Goal: Information Seeking & Learning: Find specific fact

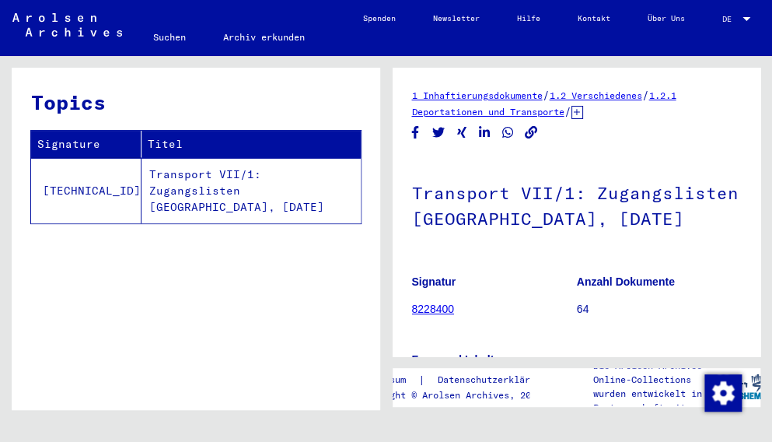
scroll to position [300, 0]
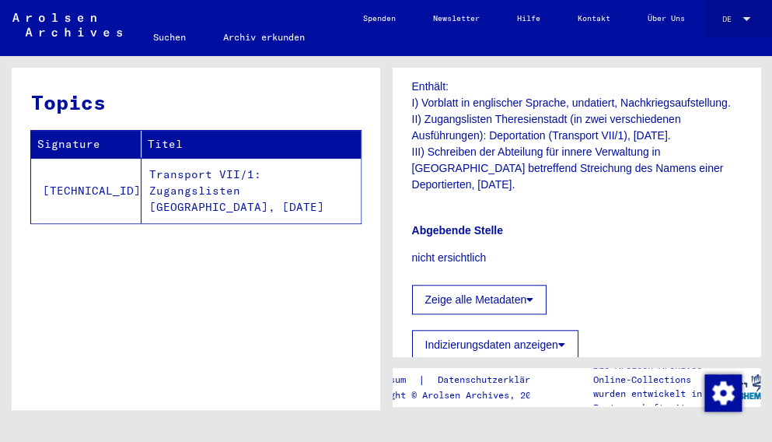
click at [744, 20] on div at bounding box center [747, 19] width 8 height 4
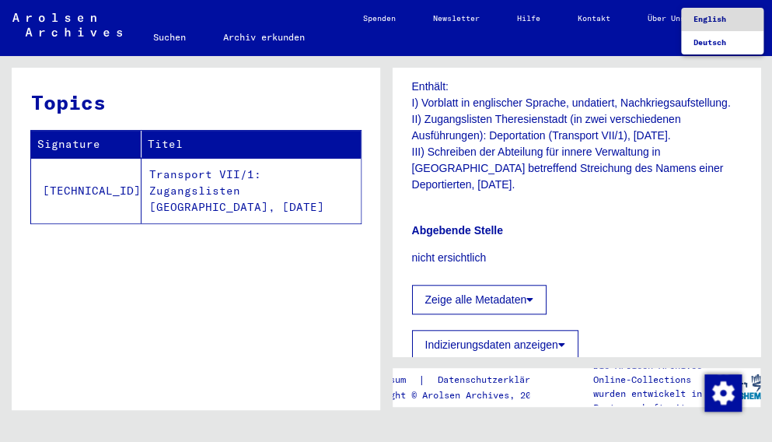
click at [716, 17] on span "English" at bounding box center [710, 19] width 33 height 10
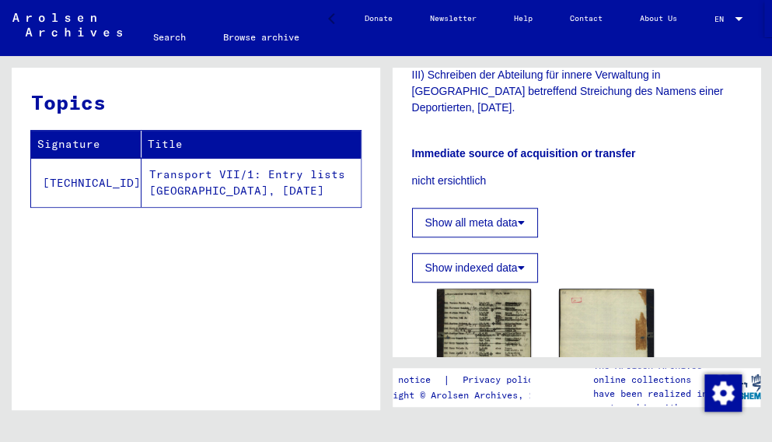
scroll to position [69, 0]
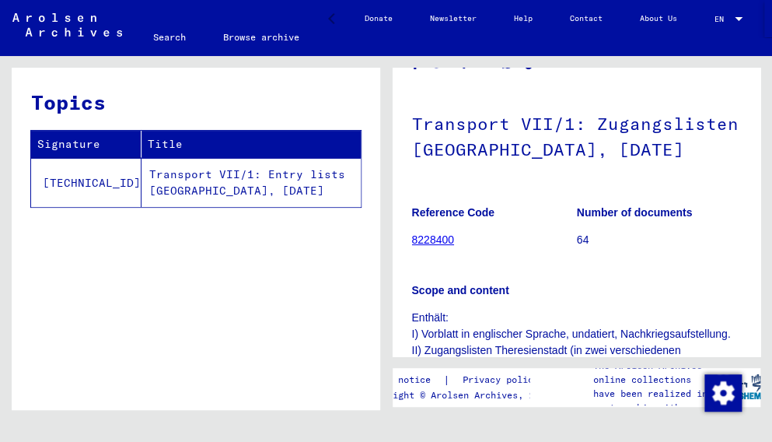
click at [174, 34] on link "Search" at bounding box center [170, 37] width 70 height 37
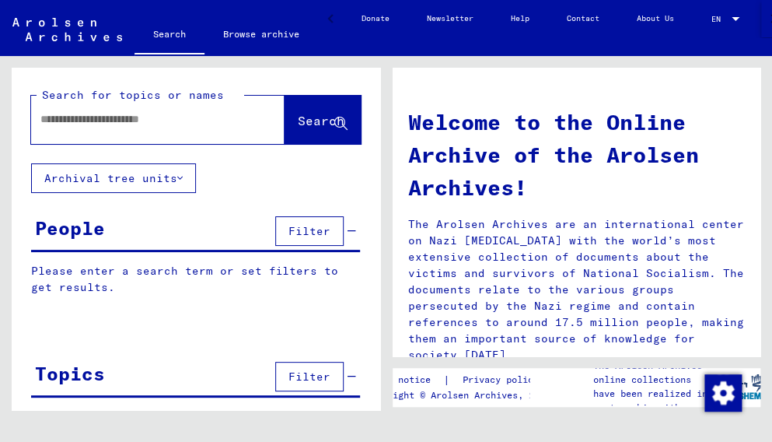
click at [170, 121] on input "text" at bounding box center [139, 119] width 198 height 16
type input "*******"
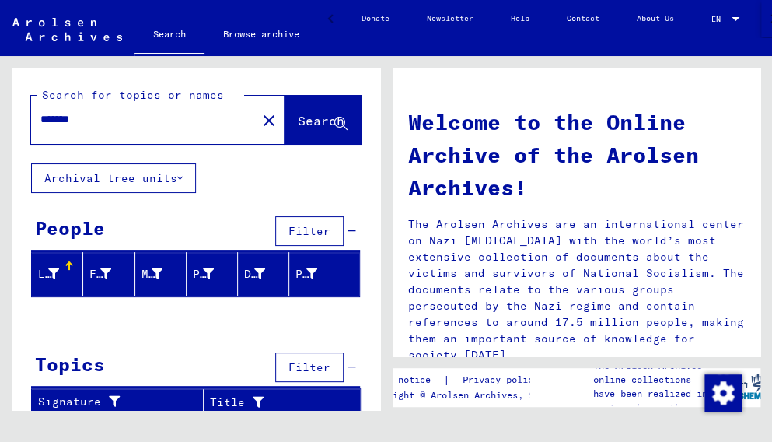
click at [68, 261] on div at bounding box center [69, 262] width 2 height 2
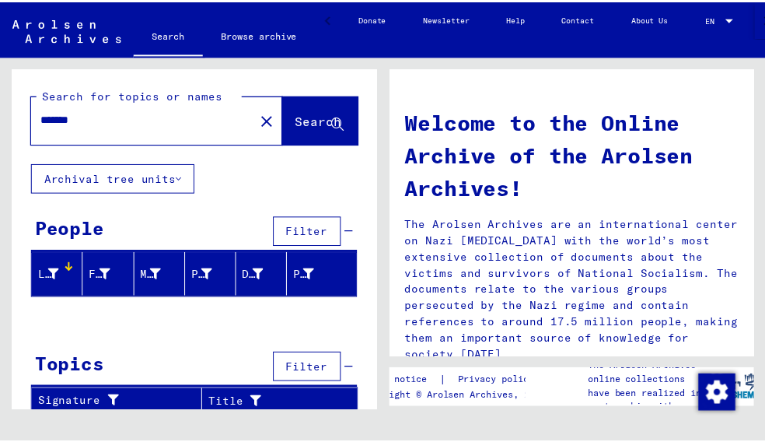
scroll to position [5, 0]
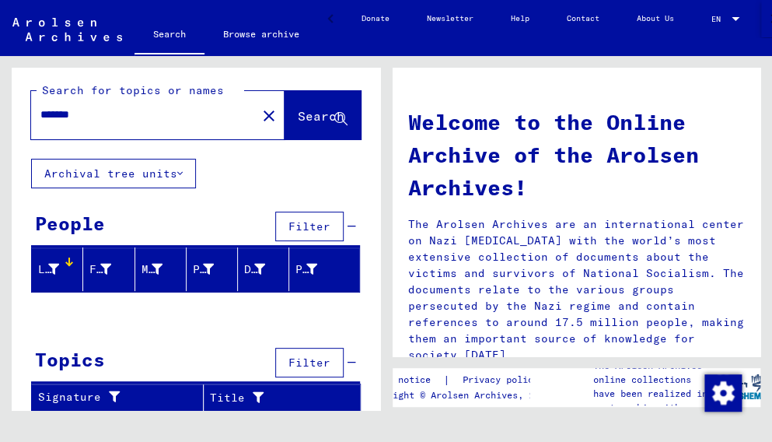
click at [179, 170] on button "Archival tree units" at bounding box center [113, 174] width 165 height 30
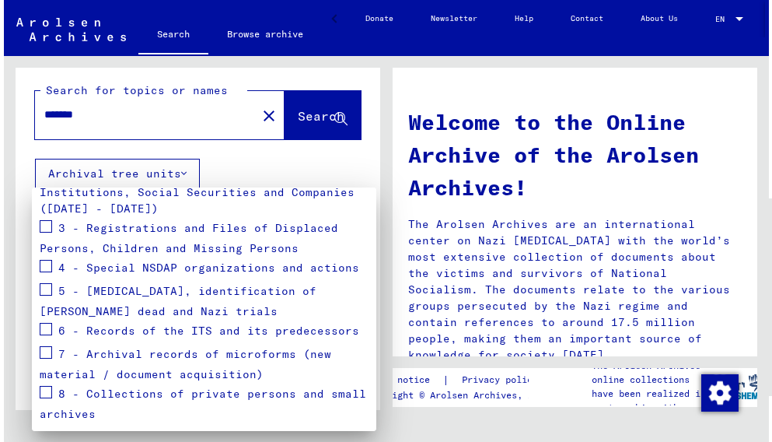
scroll to position [45, 0]
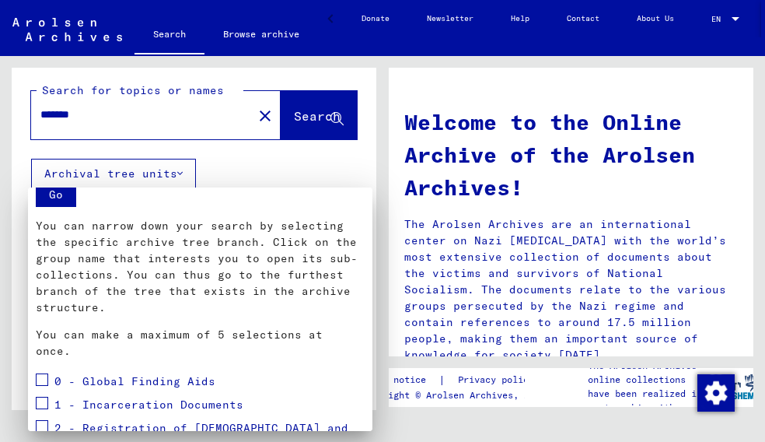
click at [255, 161] on div at bounding box center [382, 221] width 765 height 442
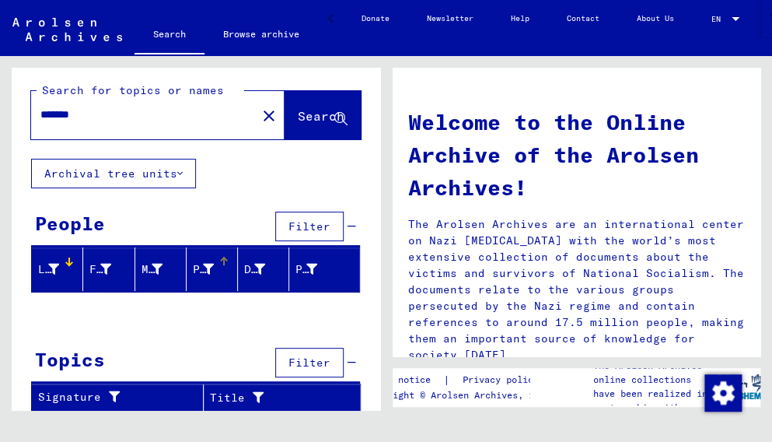
click at [220, 259] on div at bounding box center [222, 259] width 5 height 5
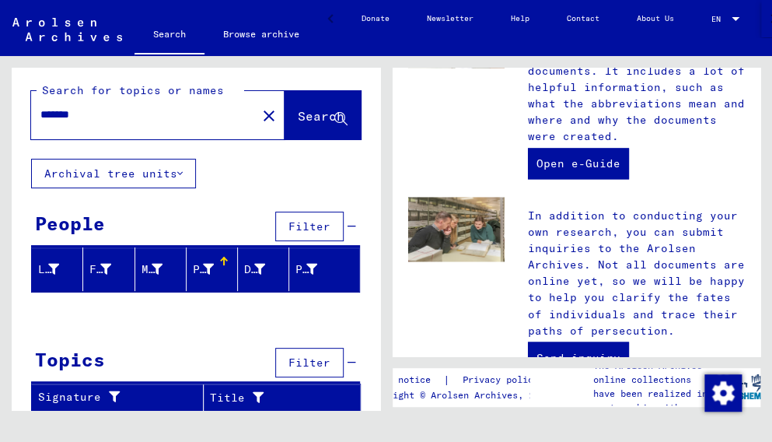
scroll to position [0, 0]
